Goal: Transaction & Acquisition: Purchase product/service

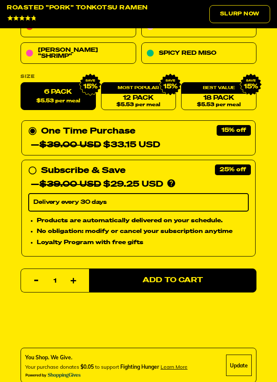
scroll to position [541, 0]
click at [182, 278] on span "Add to Cart" at bounding box center [173, 280] width 60 height 7
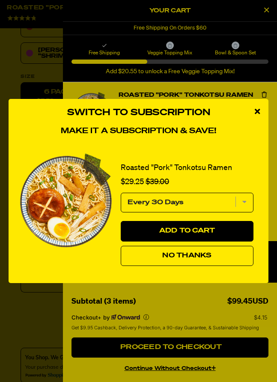
click at [198, 259] on span "No Thanks" at bounding box center [186, 256] width 49 height 7
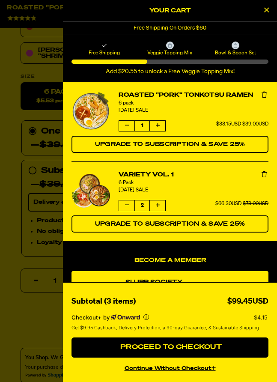
click at [158, 203] on icon "Increase quantity of Variety Vol. 1" at bounding box center [158, 205] width 4 height 5
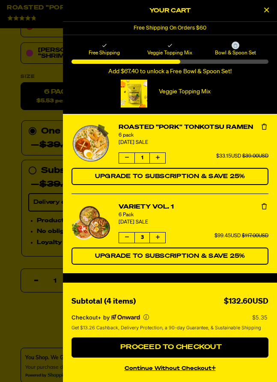
scroll to position [0, 0]
click at [197, 351] on span "Proceed to Checkout" at bounding box center [170, 347] width 104 height 7
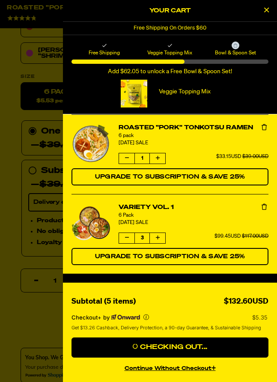
scroll to position [565, 0]
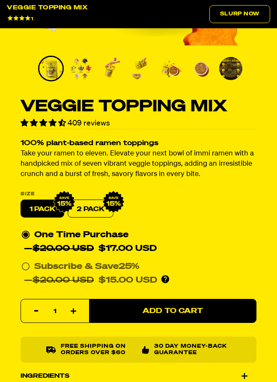
scroll to position [289, 0]
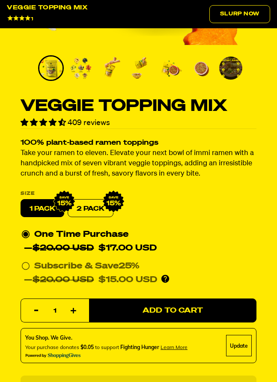
click at [185, 312] on span "Add to Cart" at bounding box center [173, 310] width 60 height 7
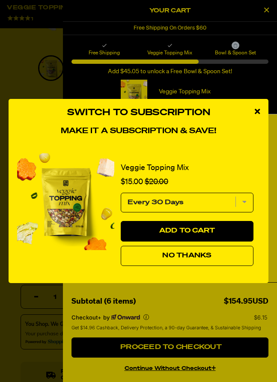
click at [208, 267] on button "No Thanks" at bounding box center [187, 256] width 133 height 21
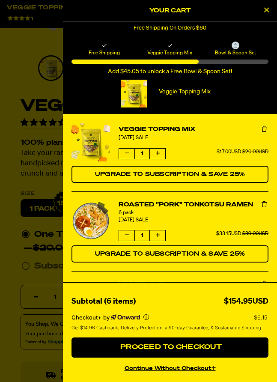
scroll to position [-2, 0]
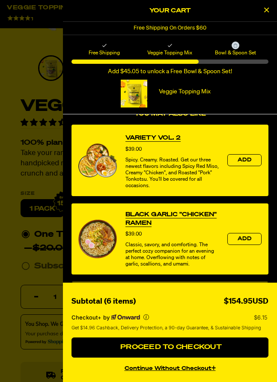
click at [206, 351] on span "Proceed to Checkout" at bounding box center [170, 347] width 104 height 7
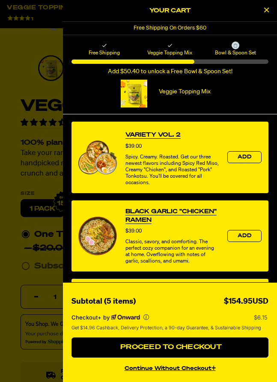
scroll to position [262, 0]
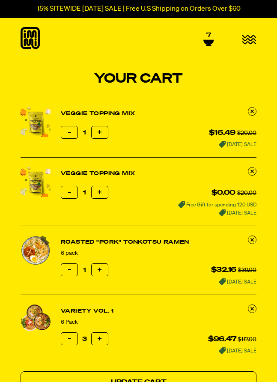
click at [64, 188] on button "Reduce item quantity by one" at bounding box center [69, 192] width 17 height 13
click at [65, 131] on button "Reduce item quantity by one" at bounding box center [69, 132] width 17 height 13
click at [70, 133] on icon "button" at bounding box center [69, 132] width 3 height 3
click at [249, 111] on link at bounding box center [252, 111] width 9 height 9
